Goal: Information Seeking & Learning: Check status

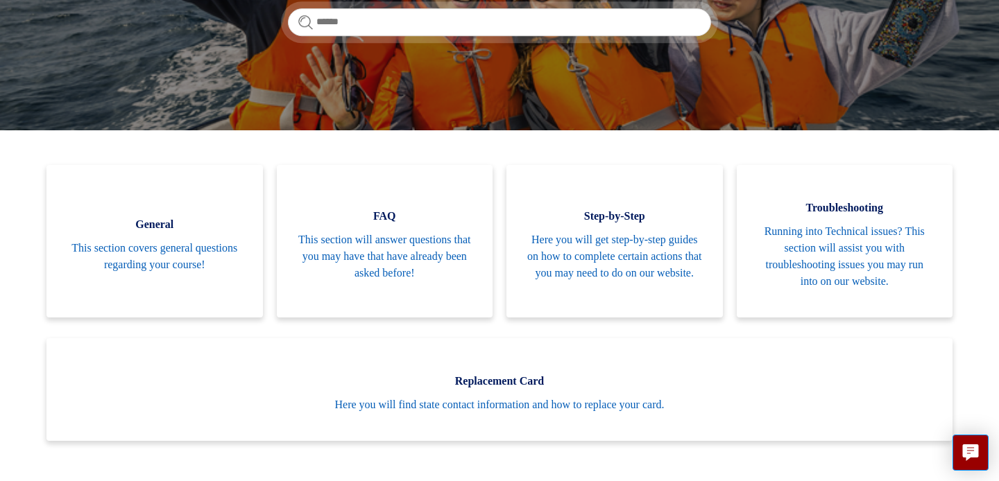
scroll to position [237, 0]
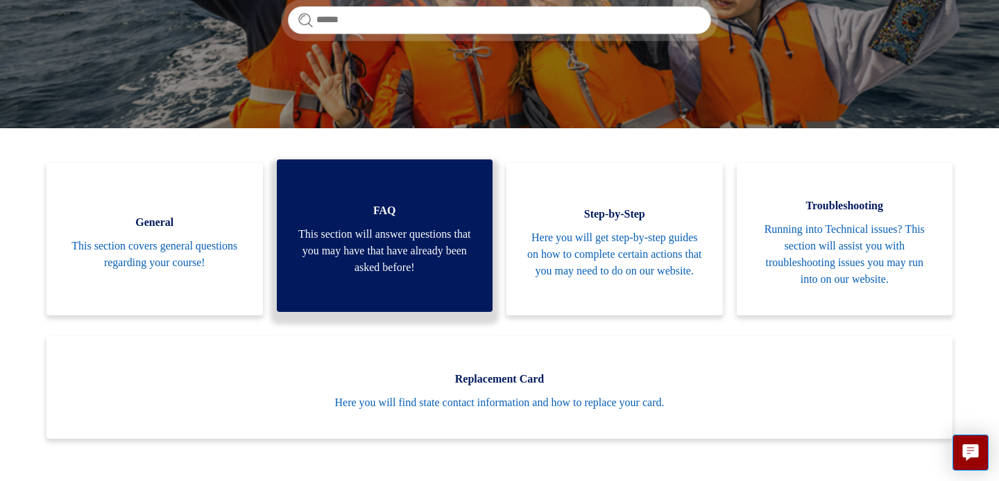
click at [400, 264] on span "This section will answer questions that you may have that have already been ask…" at bounding box center [385, 251] width 175 height 50
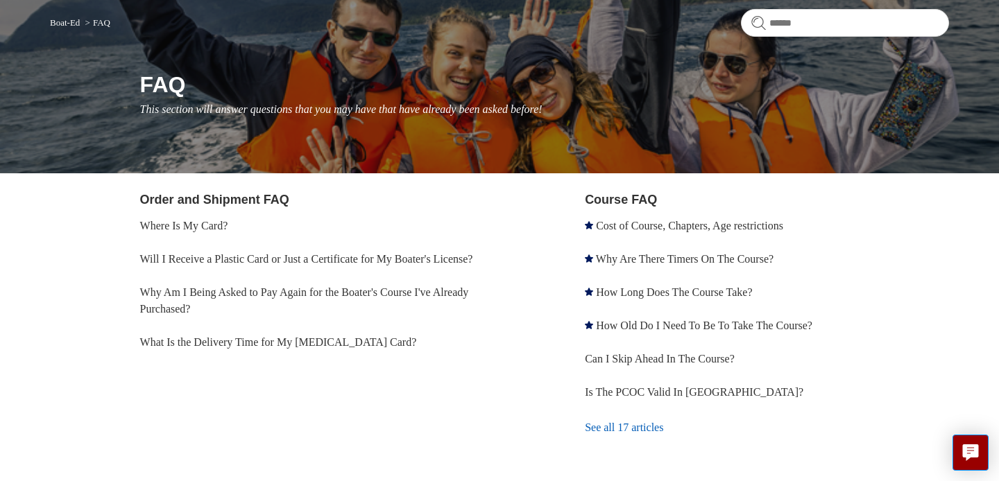
scroll to position [117, 0]
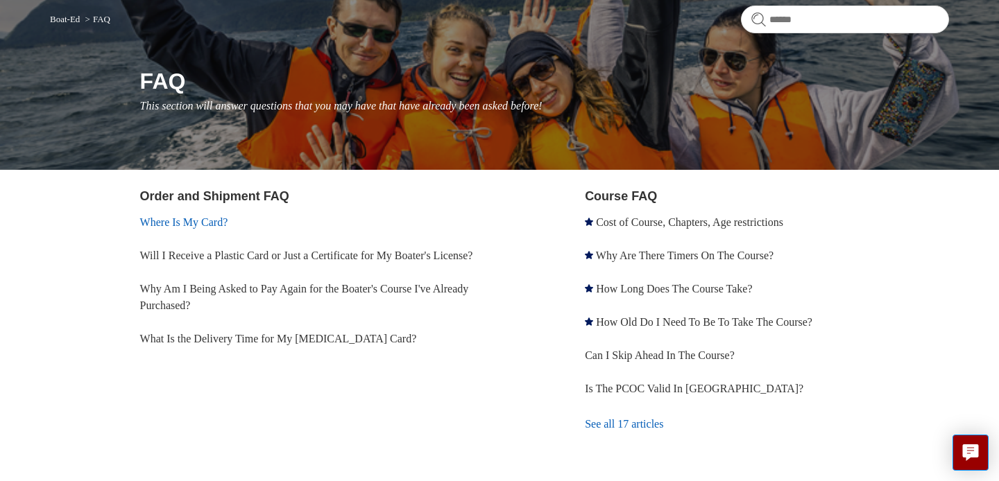
click at [190, 219] on link "Where Is My Card?" at bounding box center [184, 222] width 88 height 12
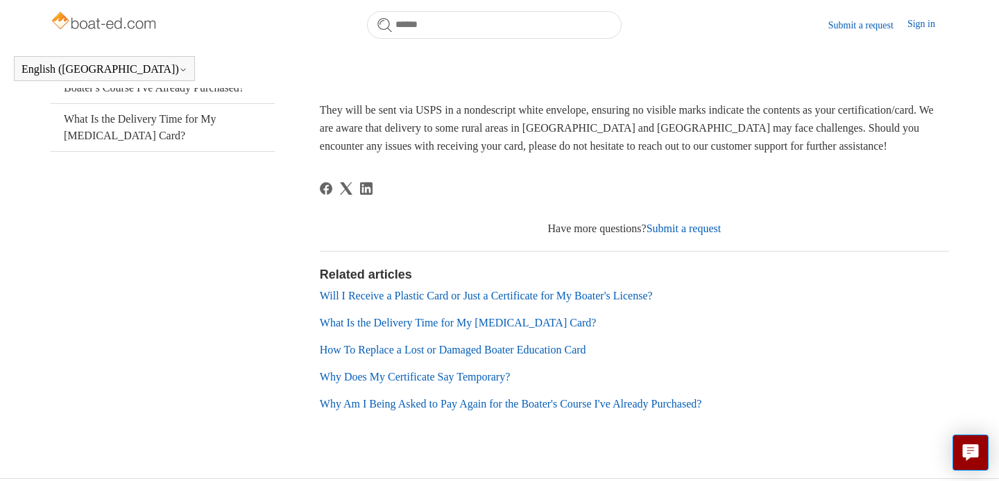
scroll to position [294, 0]
click at [476, 373] on link "Why Does My Certificate Say Temporary?" at bounding box center [415, 376] width 191 height 12
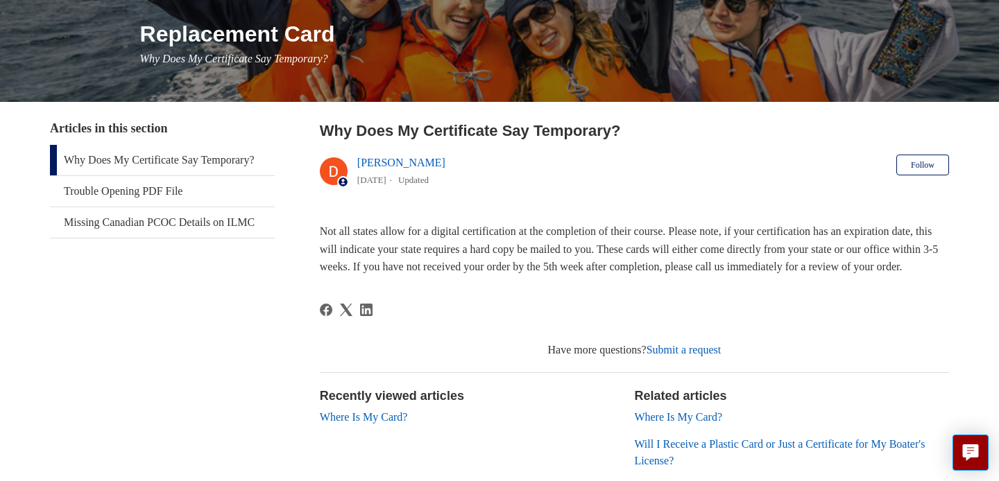
scroll to position [166, 0]
